Goal: Book appointment/travel/reservation

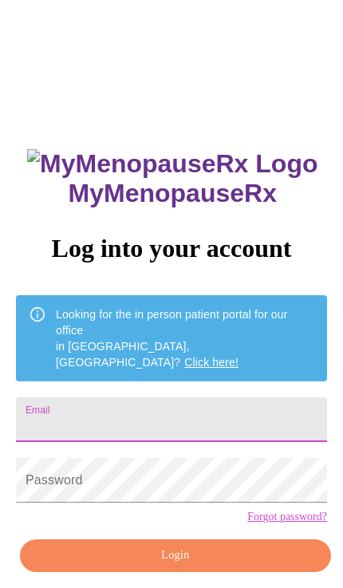
scroll to position [211, 0]
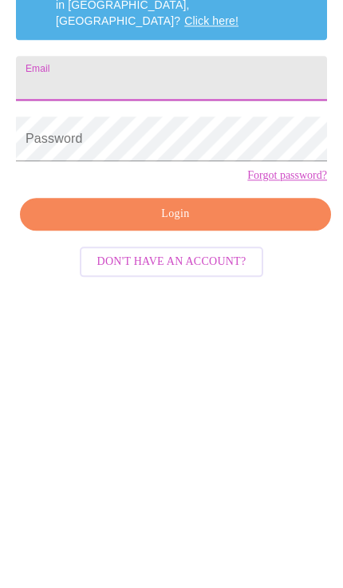
type input "[EMAIL_ADDRESS][DOMAIN_NAME]"
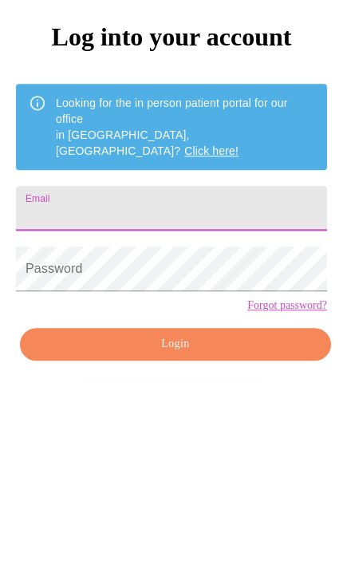
type input "[EMAIL_ADDRESS][DOMAIN_NAME]"
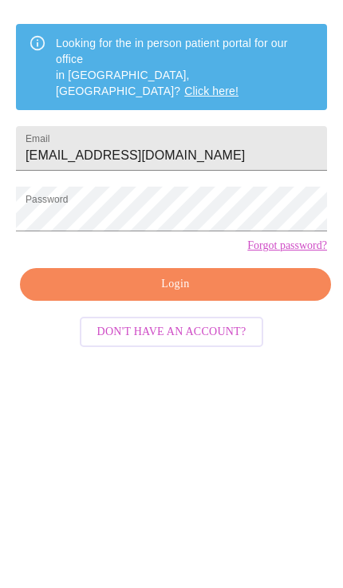
scroll to position [108, 0]
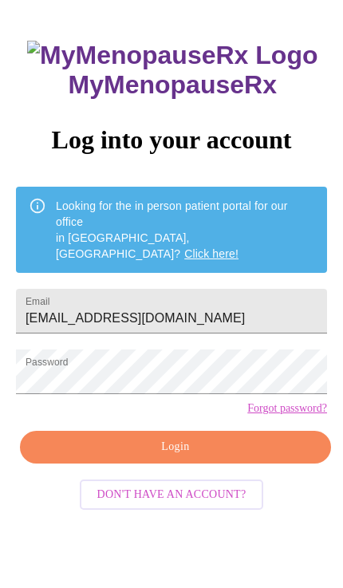
click at [176, 446] on span "Login" at bounding box center [175, 447] width 274 height 20
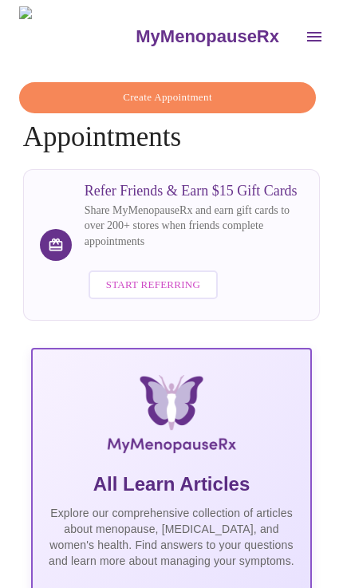
click at [200, 92] on span "Create Appointment" at bounding box center [167, 97] width 261 height 18
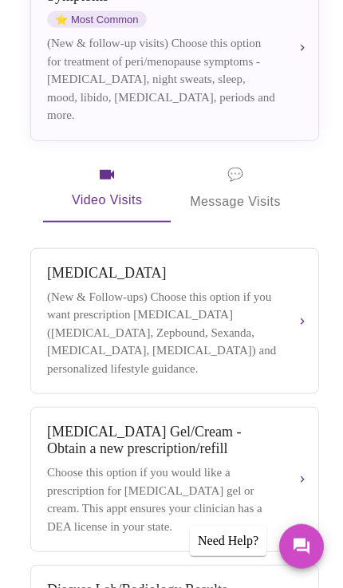
scroll to position [368, 0]
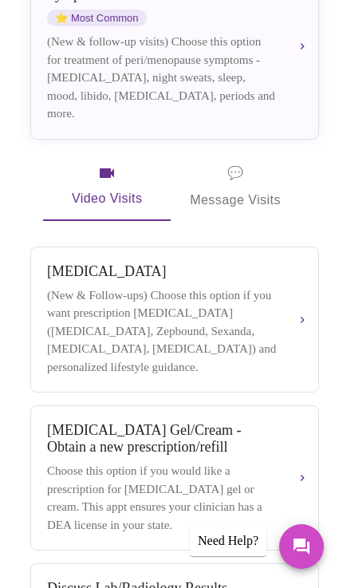
click at [305, 450] on button "[MEDICAL_DATA] Gel/Cream - Obtain a new prescription/refill Choose this option …" at bounding box center [174, 477] width 289 height 145
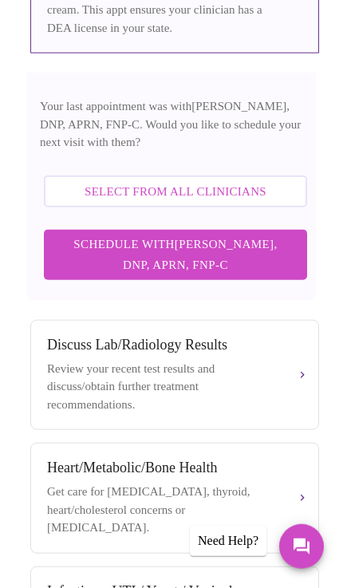
scroll to position [865, 0]
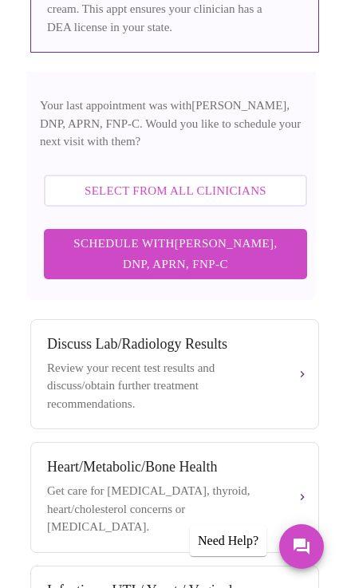
click at [237, 233] on span "Schedule with [PERSON_NAME], DNP, APRN, FNP-C" at bounding box center [175, 254] width 231 height 42
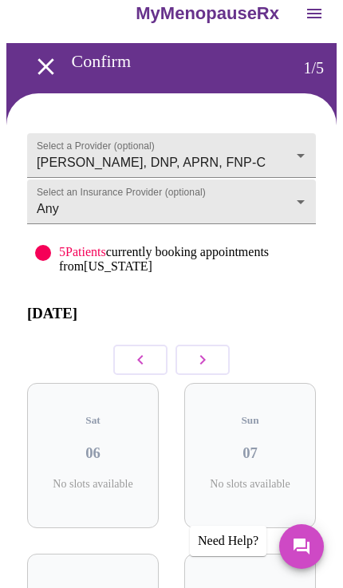
scroll to position [26, 0]
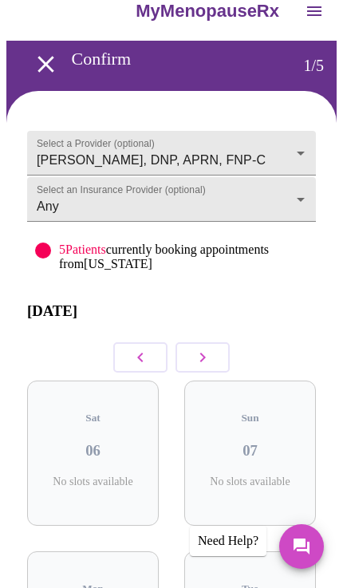
click at [214, 352] on button "button" at bounding box center [202, 357] width 54 height 30
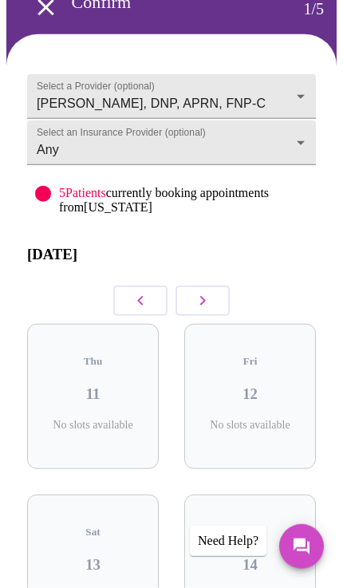
click at [210, 301] on icon "button" at bounding box center [202, 300] width 19 height 19
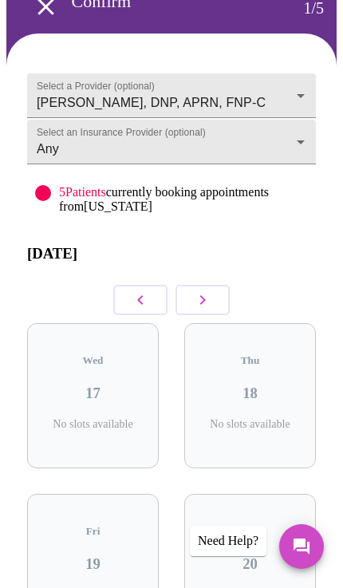
click at [218, 296] on button "button" at bounding box center [202, 300] width 54 height 30
click at [210, 307] on icon "button" at bounding box center [202, 299] width 19 height 19
click at [213, 303] on button "button" at bounding box center [202, 300] width 54 height 30
click at [213, 304] on button "button" at bounding box center [202, 300] width 54 height 30
click at [217, 303] on button "button" at bounding box center [202, 300] width 54 height 30
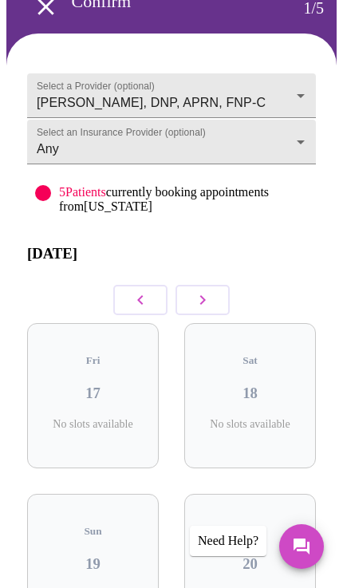
click at [289, 89] on body "MyMenopauseRx Confirm 1 / 5 Select a Provider (optional) [PERSON_NAME], DNP, AP…" at bounding box center [171, 466] width 330 height 1087
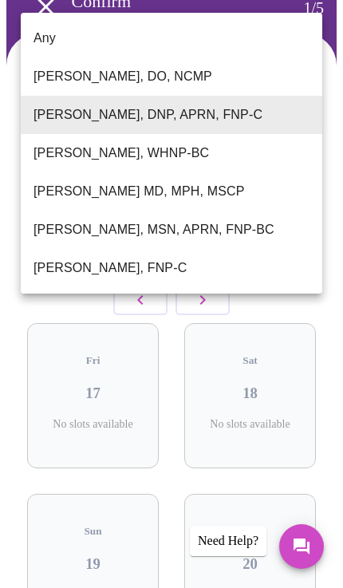
click at [191, 383] on div at bounding box center [171, 294] width 343 height 588
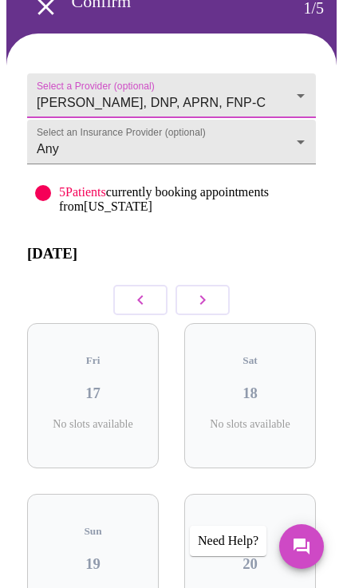
click at [299, 150] on body "MyMenopauseRx Confirm 1 / 5 Select a Provider (optional) [PERSON_NAME], DNP, AP…" at bounding box center [171, 466] width 330 height 1087
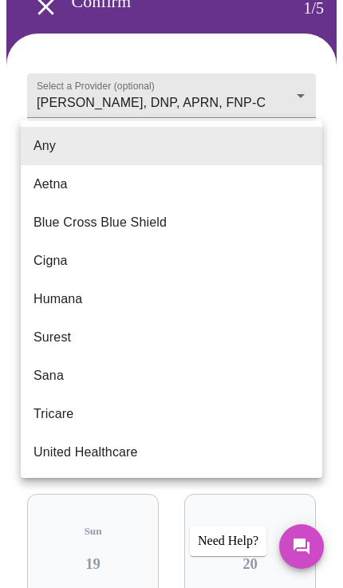
click at [136, 415] on li "Tricare" at bounding box center [171, 414] width 301 height 38
type input "Tricare"
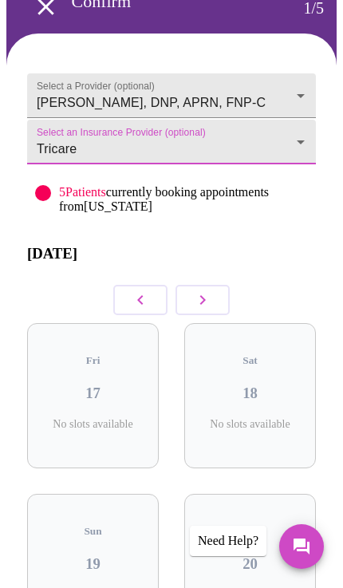
click at [308, 87] on body "MyMenopauseRx Confirm 1 / 5 Select a Provider (optional) [PERSON_NAME], DNP, AP…" at bounding box center [171, 466] width 330 height 1087
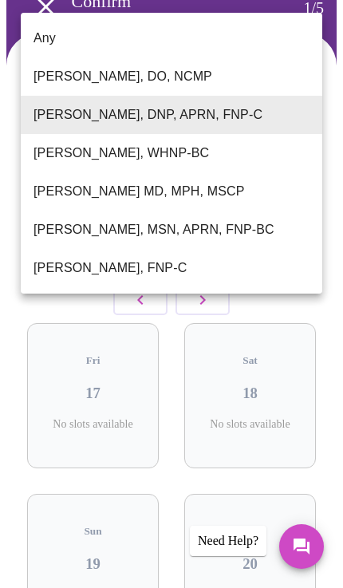
click at [204, 235] on li "[PERSON_NAME], MSN, APRN, FNP-BC" at bounding box center [171, 229] width 301 height 38
type input "[PERSON_NAME], MSN, APRN, FNP-BC"
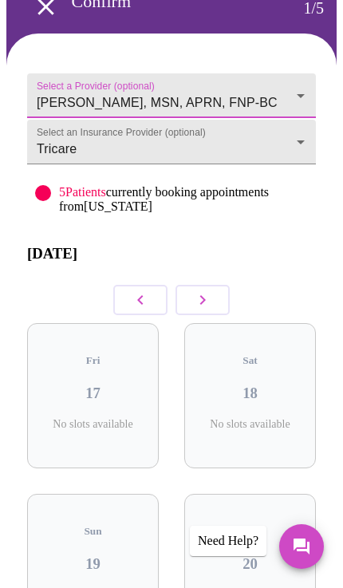
click at [144, 301] on icon "button" at bounding box center [140, 299] width 19 height 19
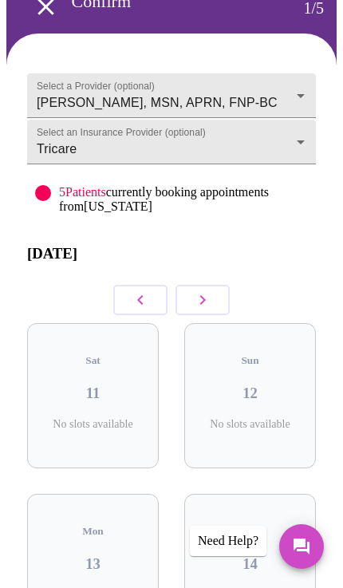
click at [149, 294] on icon "button" at bounding box center [140, 299] width 19 height 19
click at [151, 297] on button "button" at bounding box center [140, 300] width 54 height 30
click at [151, 298] on button "button" at bounding box center [140, 300] width 54 height 30
click at [150, 302] on button "button" at bounding box center [140, 300] width 54 height 30
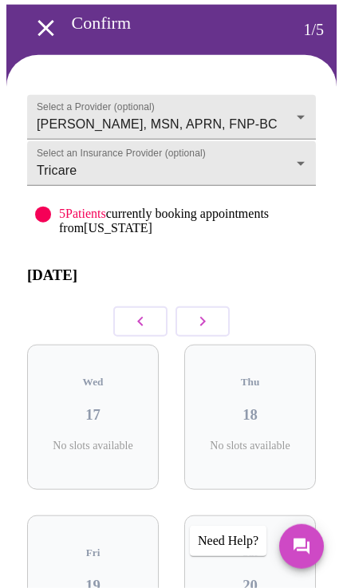
scroll to position [0, 0]
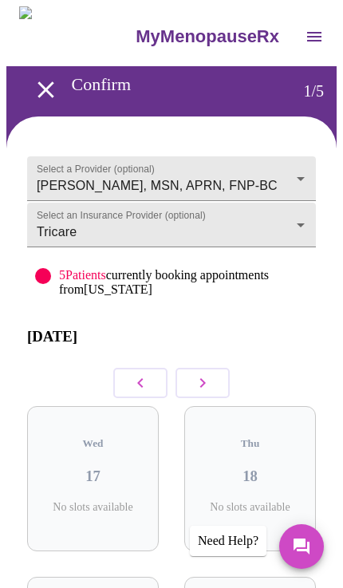
click at [216, 376] on button "button" at bounding box center [202, 383] width 54 height 30
